Goal: Transaction & Acquisition: Purchase product/service

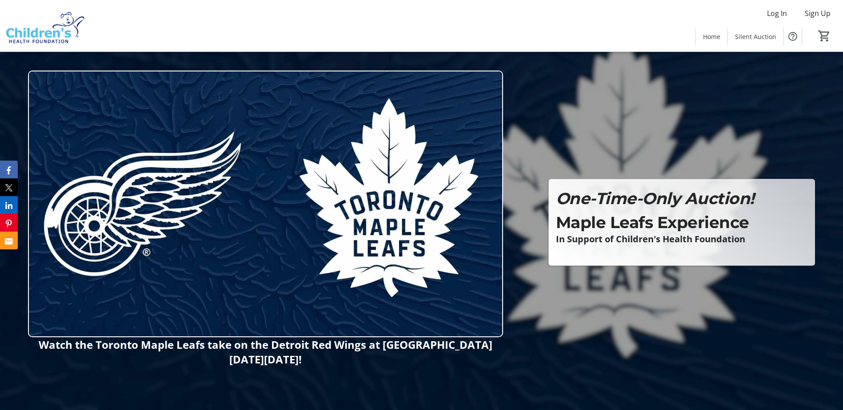
click at [547, 247] on div at bounding box center [421, 205] width 843 height 410
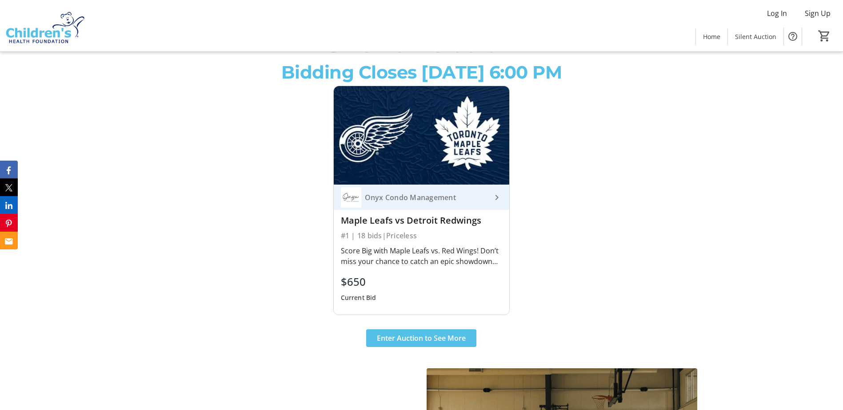
scroll to position [400, 0]
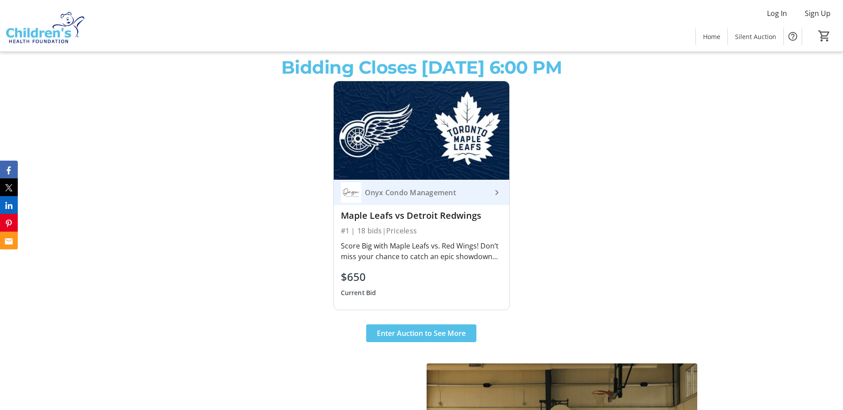
click at [371, 231] on div "#1 | 18 bids | Priceless" at bounding box center [422, 231] width 162 height 12
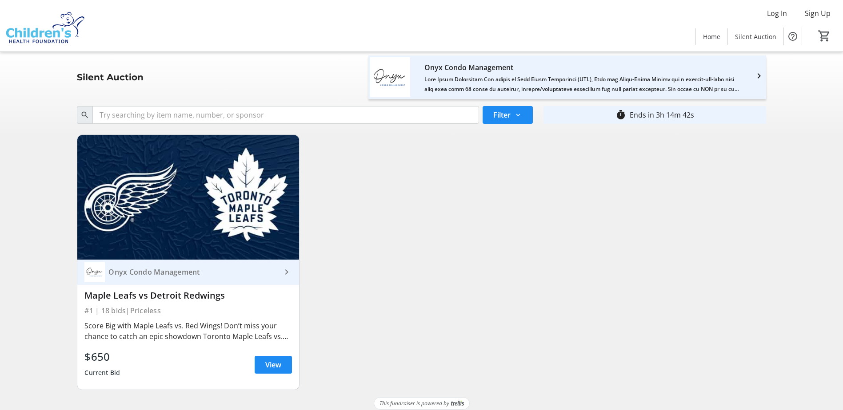
click at [608, 227] on div "Onyx Condo Management keyboard_arrow_right Maple Leafs vs Detroit Redwings #1 |…" at bounding box center [421, 262] width 699 height 270
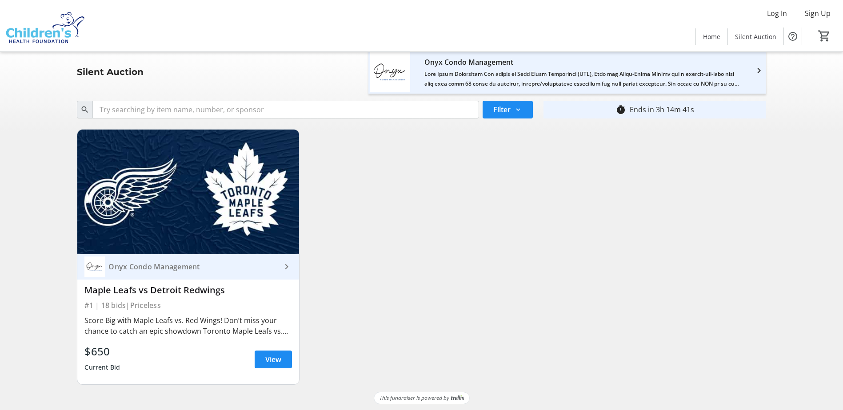
scroll to position [7, 0]
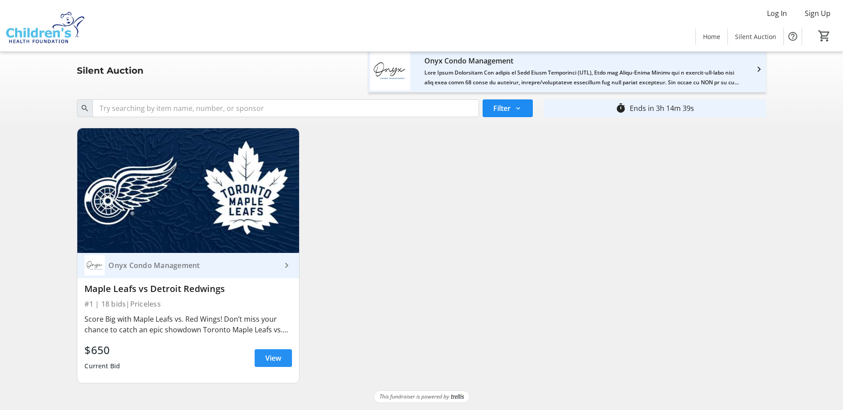
click at [263, 355] on span at bounding box center [272, 358] width 37 height 21
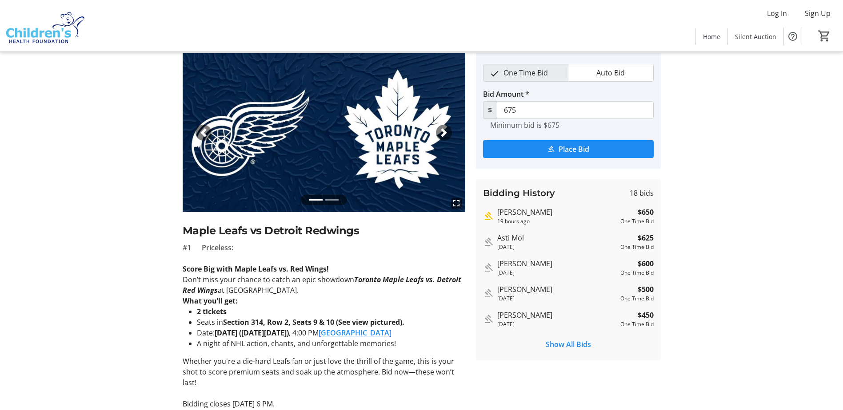
scroll to position [30, 0]
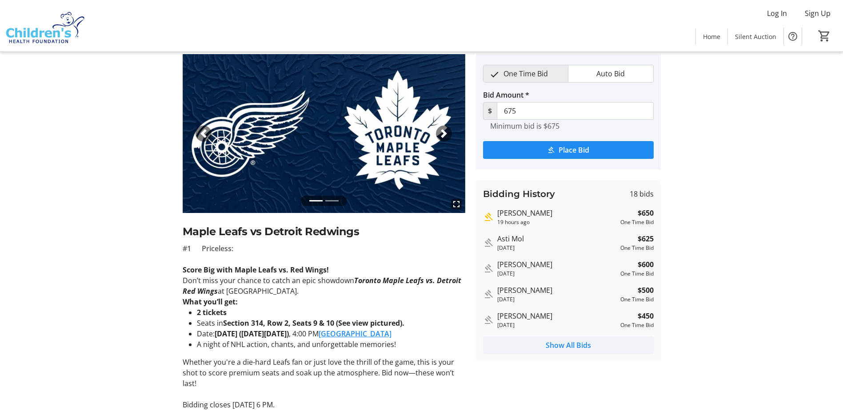
click at [575, 344] on span "Show All Bids" at bounding box center [567, 345] width 45 height 11
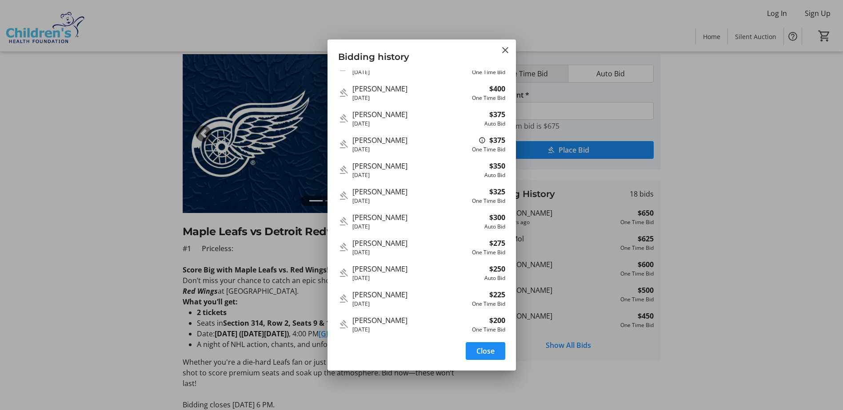
scroll to position [195, 0]
click at [507, 51] on mat-icon "Close" at bounding box center [505, 50] width 11 height 11
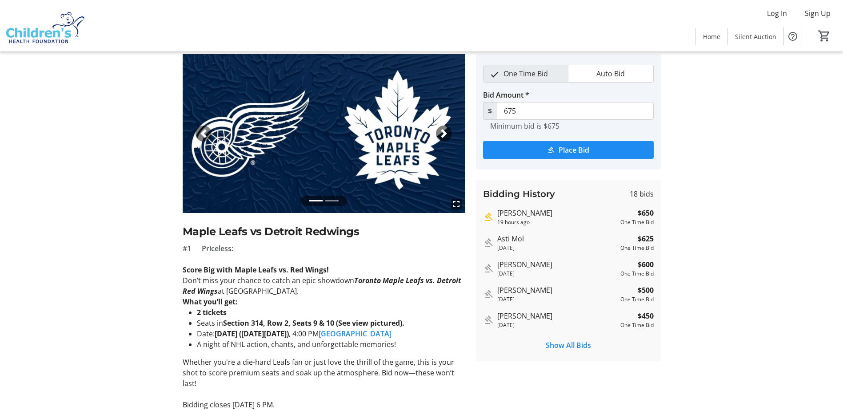
click at [784, 240] on tr-auction-item-details-ui "Auction Home / View Item fullscreen fullscreen Previous Next Maple Leafs vs Det…" at bounding box center [421, 305] width 843 height 566
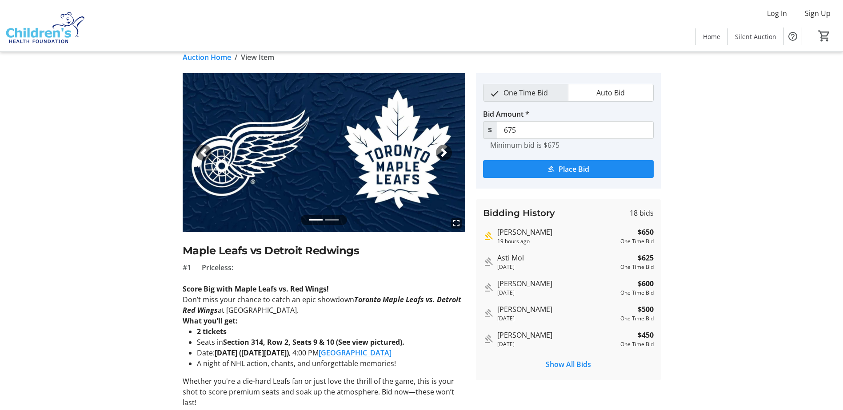
scroll to position [0, 0]
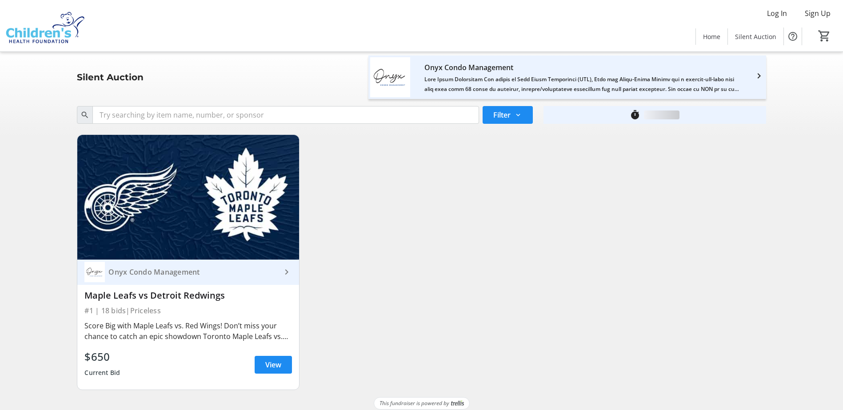
scroll to position [7, 0]
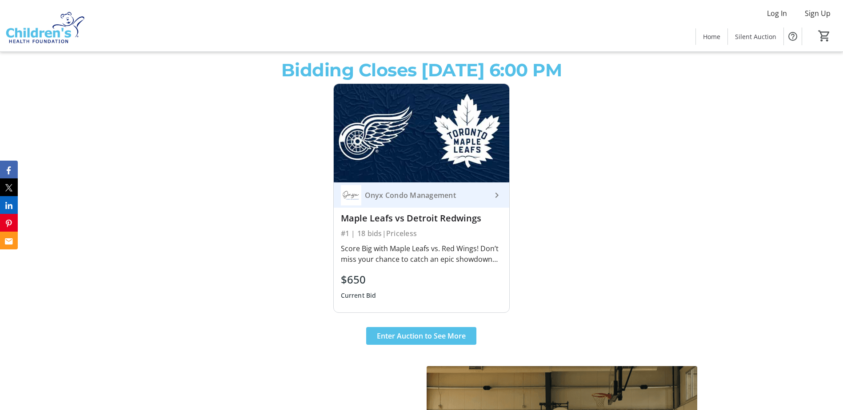
scroll to position [400, 0]
